Goal: Task Accomplishment & Management: Use online tool/utility

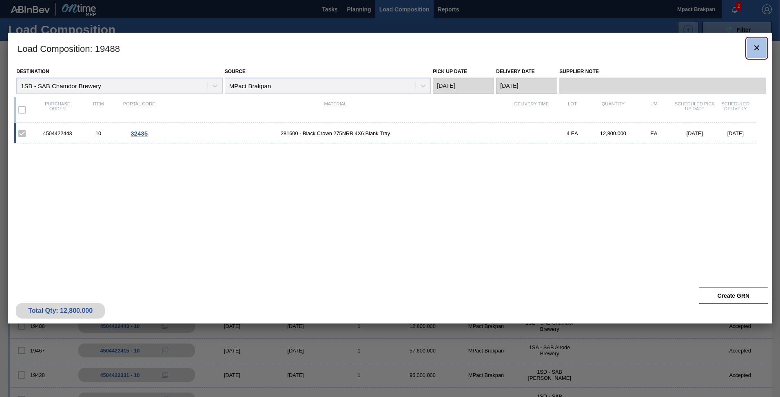
click at [762, 47] on button "botão de ícone" at bounding box center [757, 48] width 20 height 20
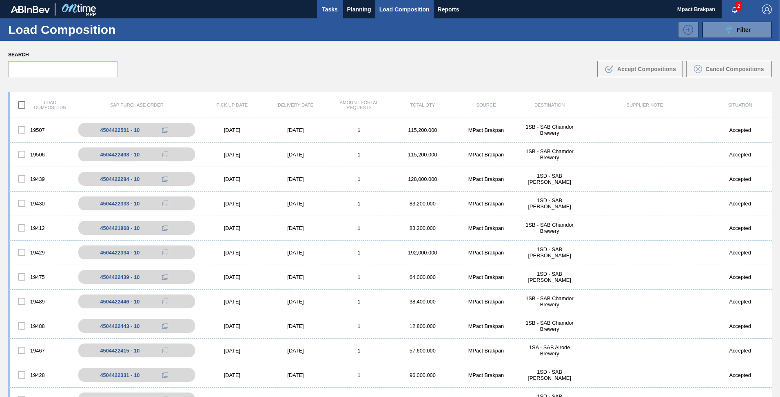
click at [328, 10] on span "Tasks" at bounding box center [330, 9] width 18 height 10
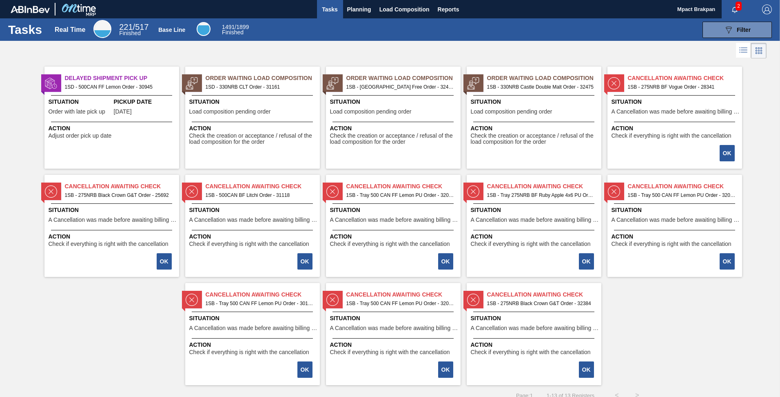
click at [391, 99] on span "Situation" at bounding box center [394, 102] width 129 height 9
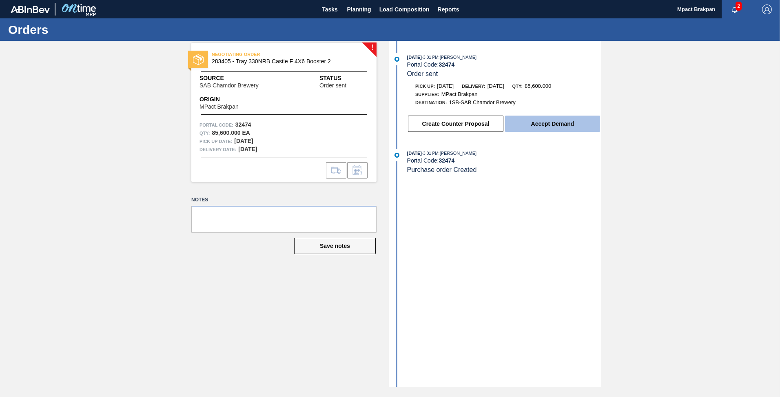
click at [558, 121] on button "Accept Demand" at bounding box center [552, 123] width 95 height 16
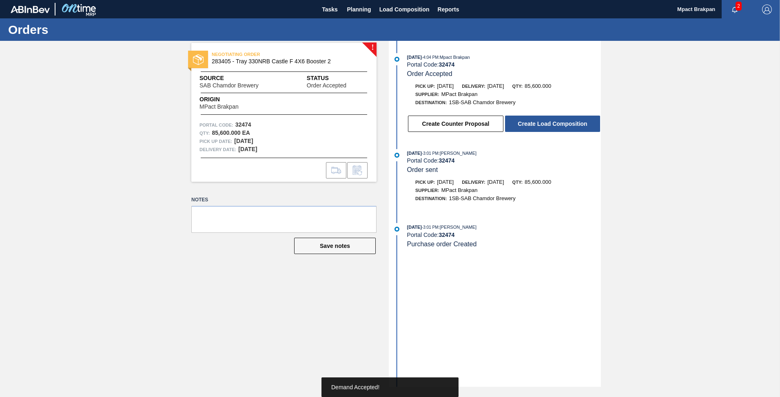
click at [553, 124] on button "Create Load Composition" at bounding box center [552, 123] width 95 height 16
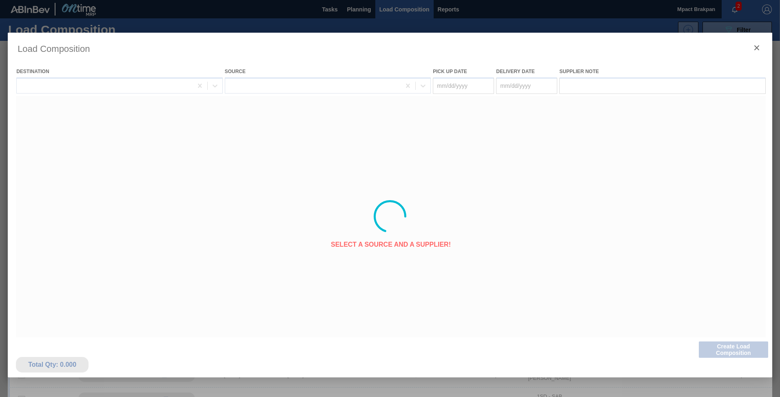
type Date "[DATE]"
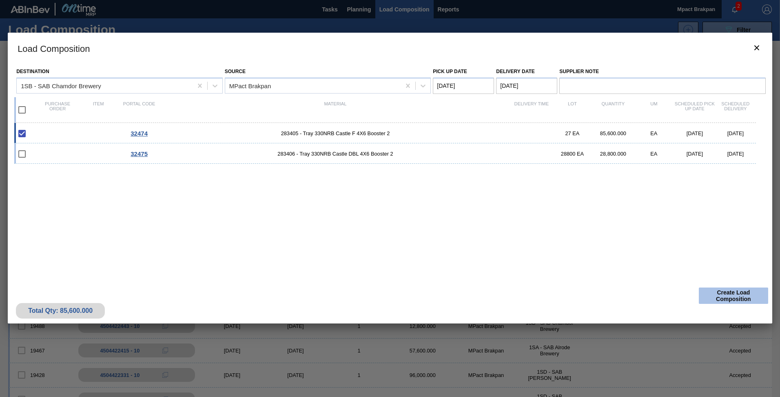
click at [724, 294] on button "Create Load Composition" at bounding box center [733, 295] width 69 height 16
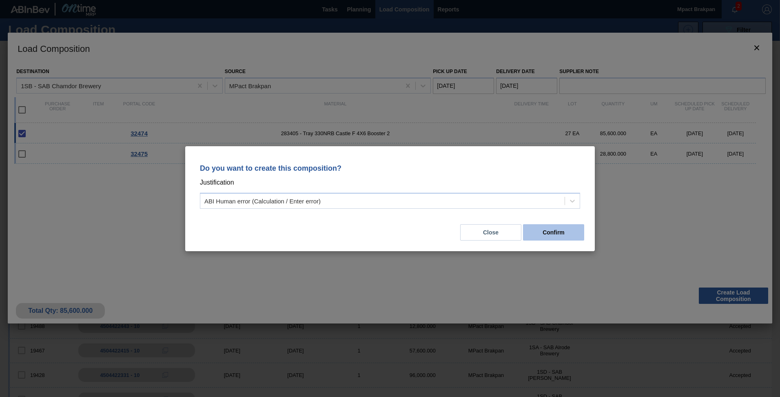
click at [559, 231] on button "Confirm" at bounding box center [553, 232] width 61 height 16
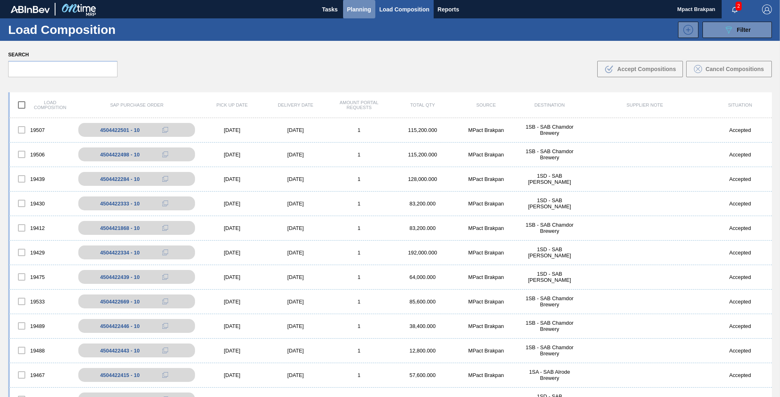
click at [353, 8] on span "Planning" at bounding box center [359, 9] width 24 height 10
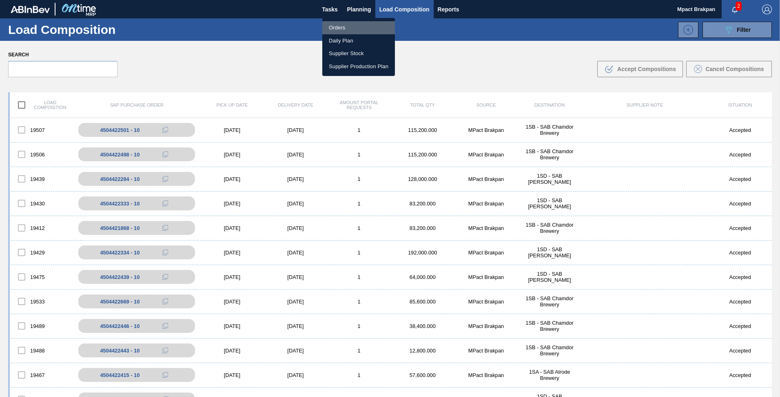
click at [328, 27] on li "Orders" at bounding box center [358, 27] width 73 height 13
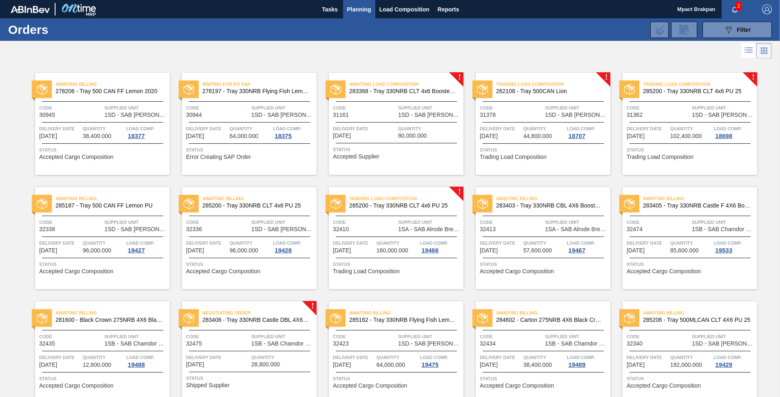
click at [253, 344] on span "1SB - SAB Chamdor Brewery" at bounding box center [282, 343] width 63 height 6
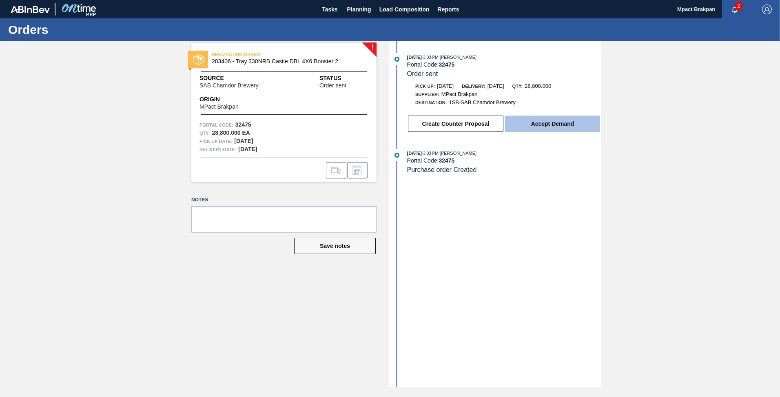
click at [551, 117] on button "Accept Demand" at bounding box center [552, 123] width 95 height 16
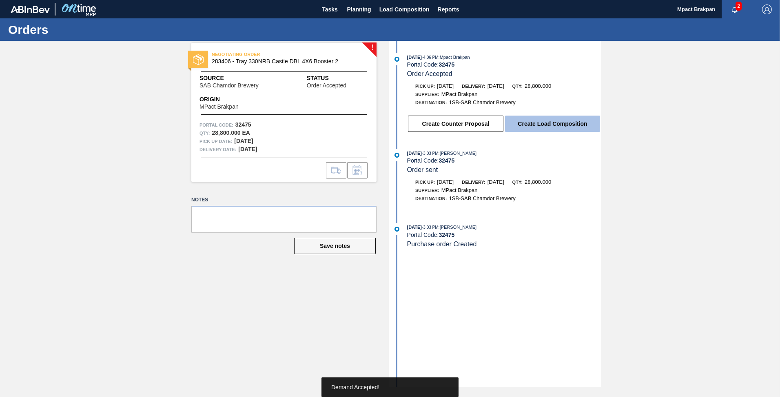
click at [551, 120] on button "Create Load Composition" at bounding box center [552, 123] width 95 height 16
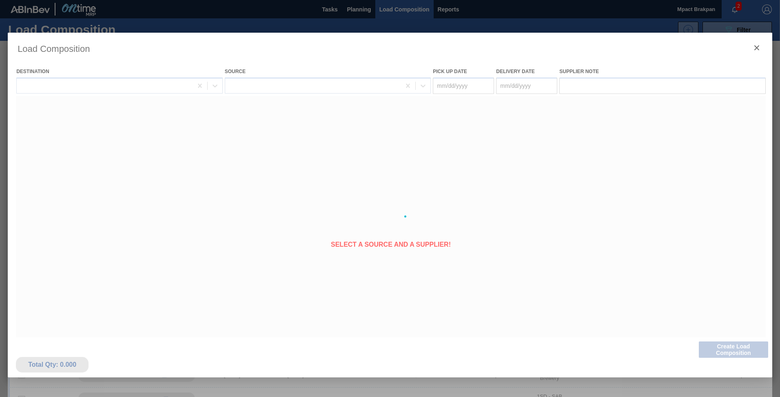
type Date "[DATE]"
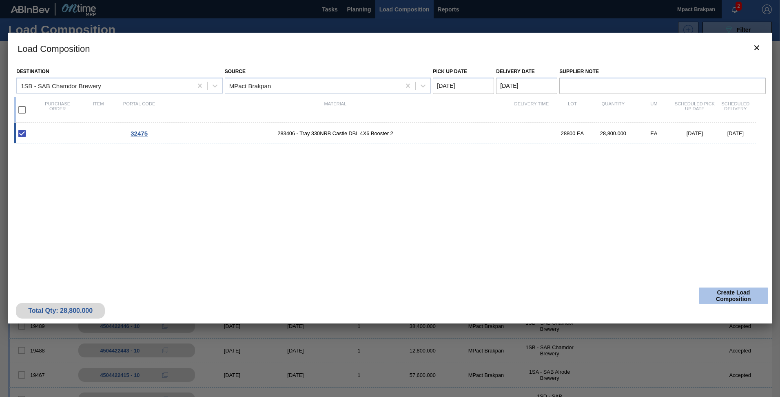
click at [745, 294] on button "Create Load Composition" at bounding box center [733, 295] width 69 height 16
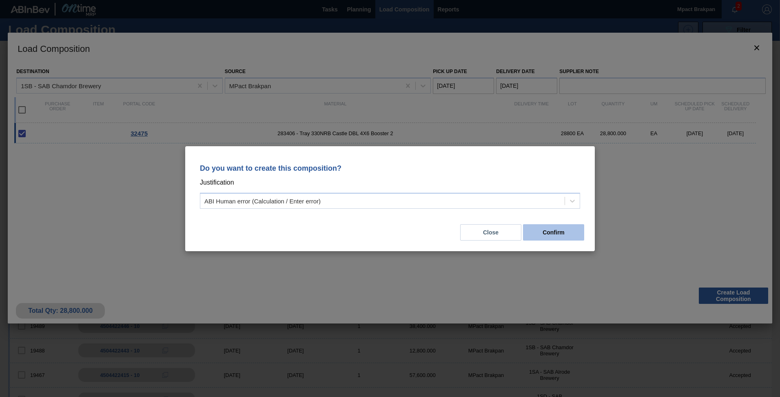
click at [565, 232] on button "Confirm" at bounding box center [553, 232] width 61 height 16
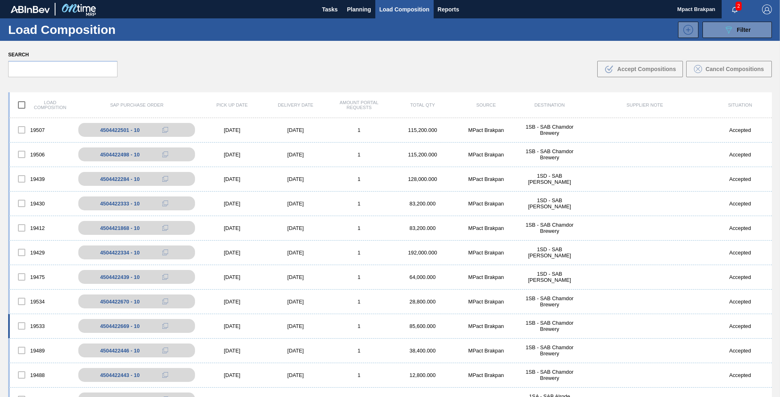
click at [224, 323] on div "[DATE]" at bounding box center [232, 326] width 64 height 6
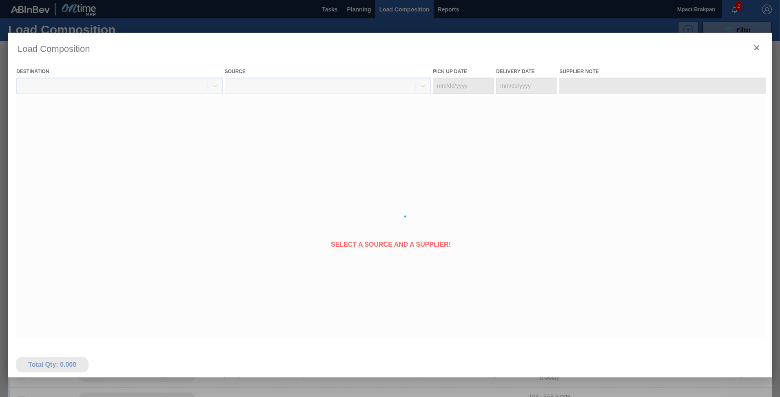
type Date "[DATE]"
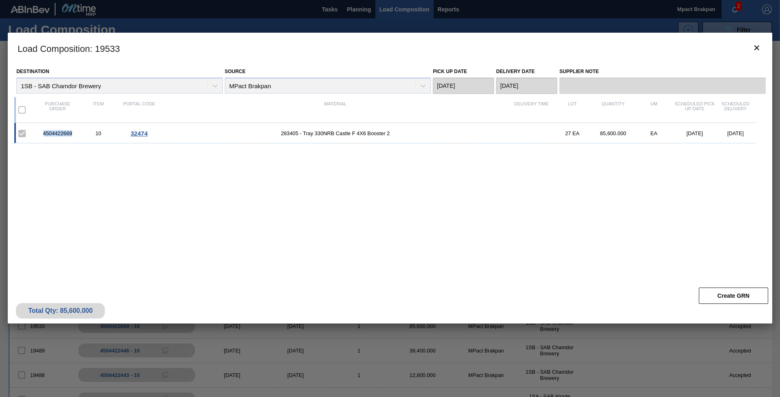
drag, startPoint x: 73, startPoint y: 133, endPoint x: 42, endPoint y: 132, distance: 31.0
click at [42, 132] on div "4504422669" at bounding box center [57, 133] width 41 height 6
drag, startPoint x: 42, startPoint y: 132, endPoint x: 59, endPoint y: 134, distance: 17.7
copy div "4504422669"
click at [758, 49] on icon "botão de ícone" at bounding box center [756, 47] width 5 height 5
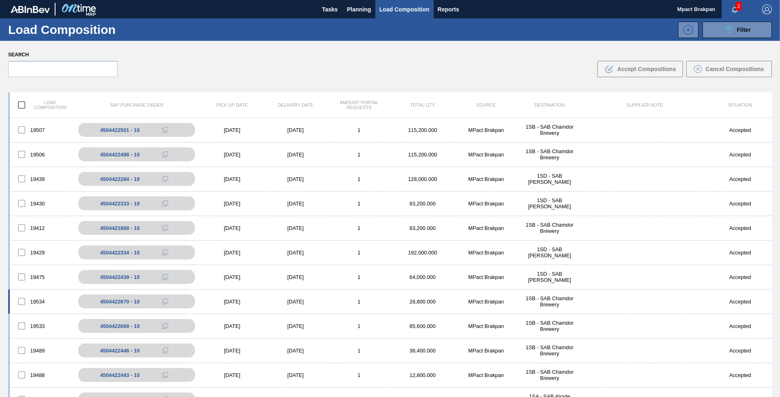
click at [235, 298] on div "[DATE]" at bounding box center [232, 301] width 64 height 6
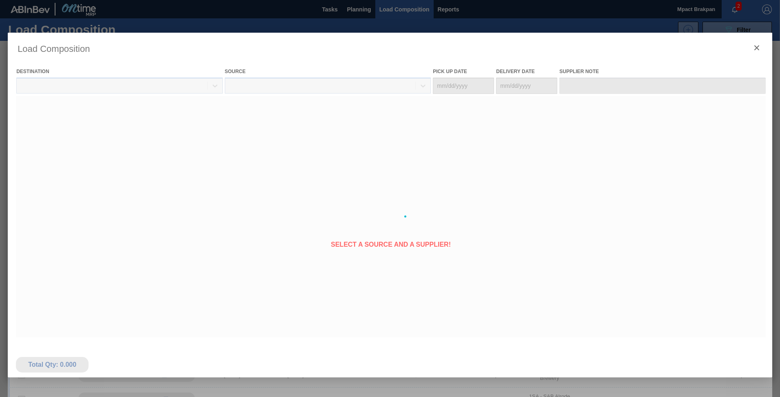
type Date "[DATE]"
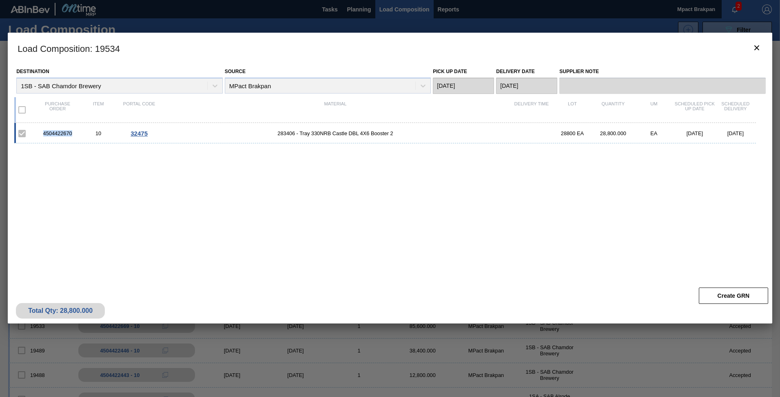
drag, startPoint x: 74, startPoint y: 133, endPoint x: 43, endPoint y: 135, distance: 31.1
click at [43, 135] on div "4504422670" at bounding box center [57, 133] width 41 height 6
drag, startPoint x: 43, startPoint y: 135, endPoint x: 60, endPoint y: 133, distance: 16.9
copy div "4504422670"
click at [762, 48] on button "botão de ícone" at bounding box center [757, 48] width 20 height 20
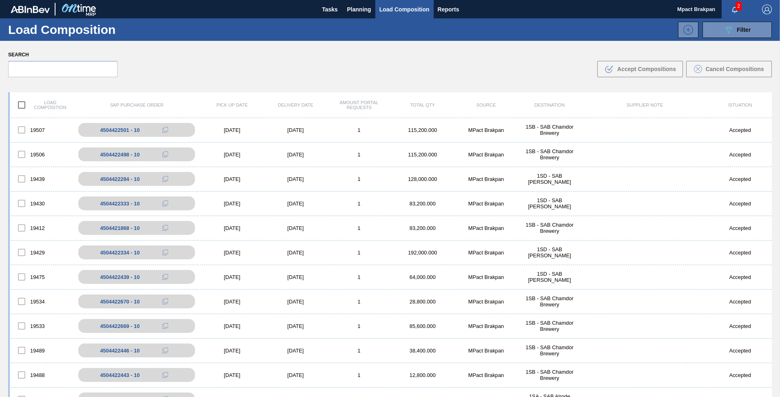
click at [736, 4] on span "2" at bounding box center [739, 6] width 6 height 9
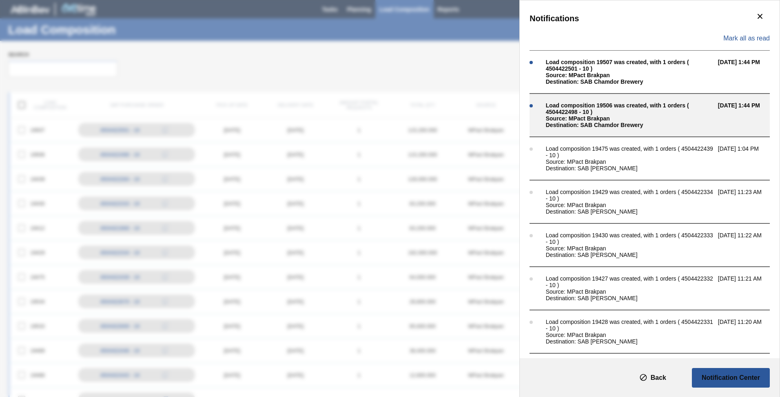
click at [591, 121] on div "Source: MPact Brakpan" at bounding box center [630, 118] width 168 height 7
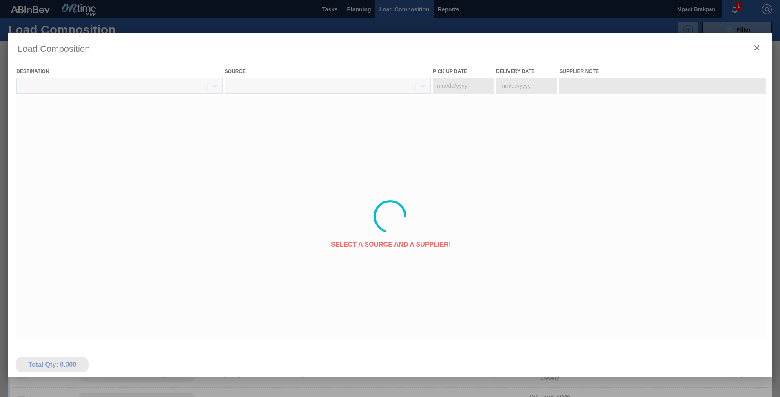
type Date "[DATE]"
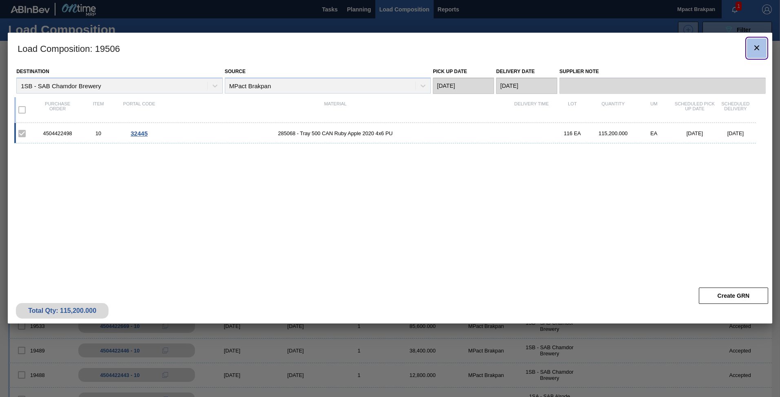
click at [754, 47] on icon "botão de ícone" at bounding box center [757, 48] width 10 height 10
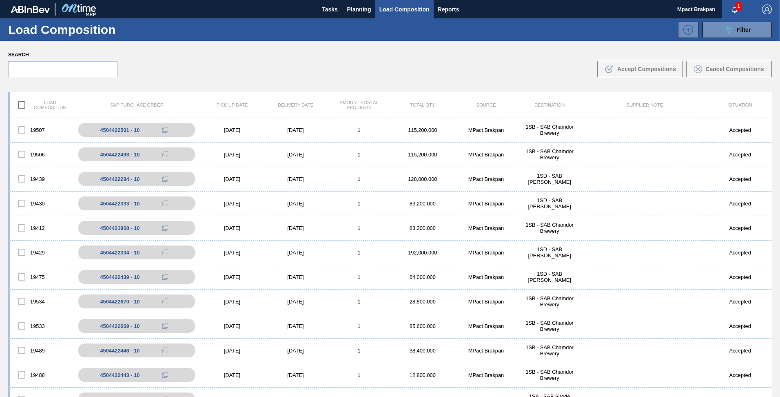
click at [738, 4] on span "1" at bounding box center [739, 6] width 6 height 9
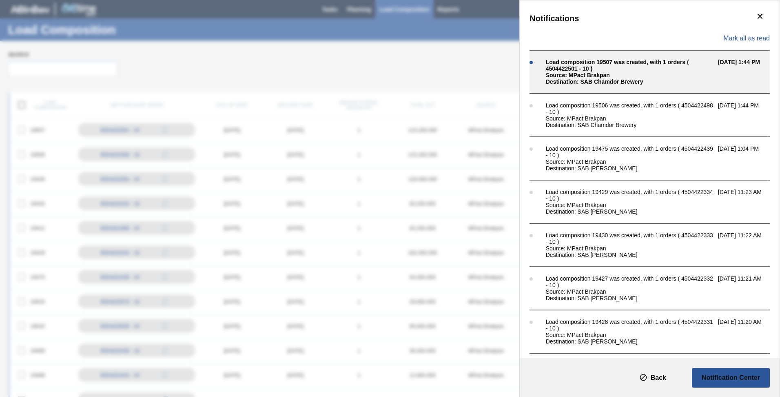
click at [586, 78] on div "Source: MPact Brakpan" at bounding box center [630, 75] width 168 height 7
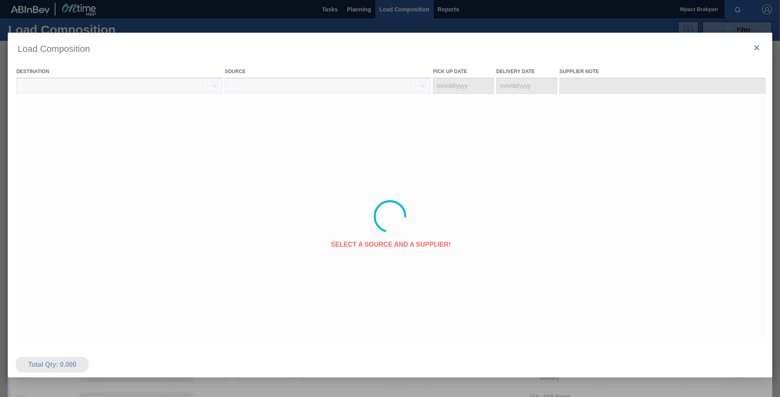
type Date "[DATE]"
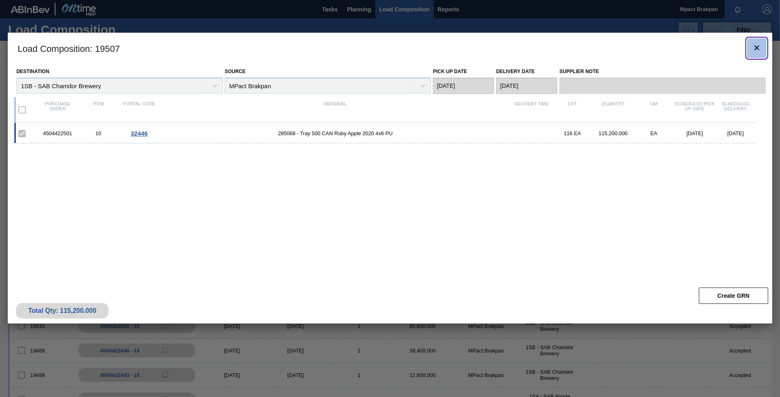
click at [758, 47] on icon "botão de ícone" at bounding box center [757, 48] width 10 height 10
